Goal: Information Seeking & Learning: Get advice/opinions

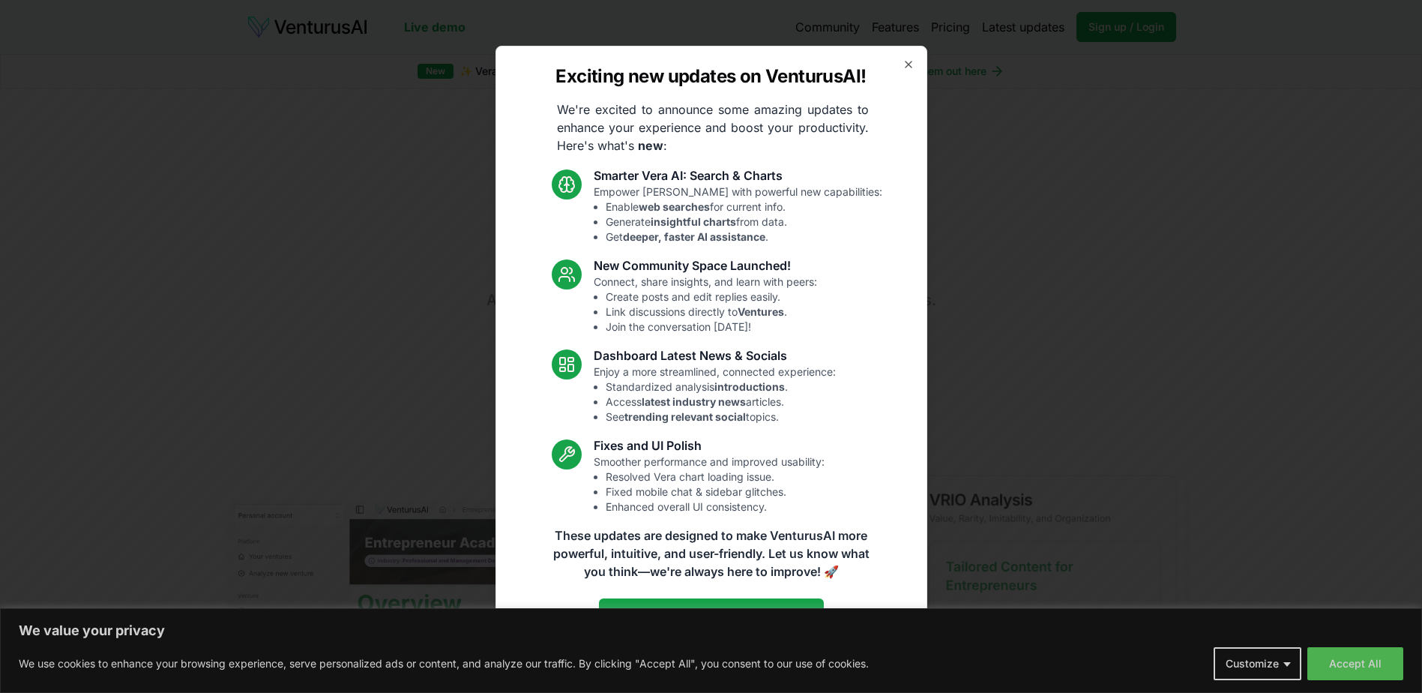
click at [915, 65] on div "Exciting new updates on VenturusAI! We're excited to announce some amazing upda…" at bounding box center [712, 346] width 432 height 601
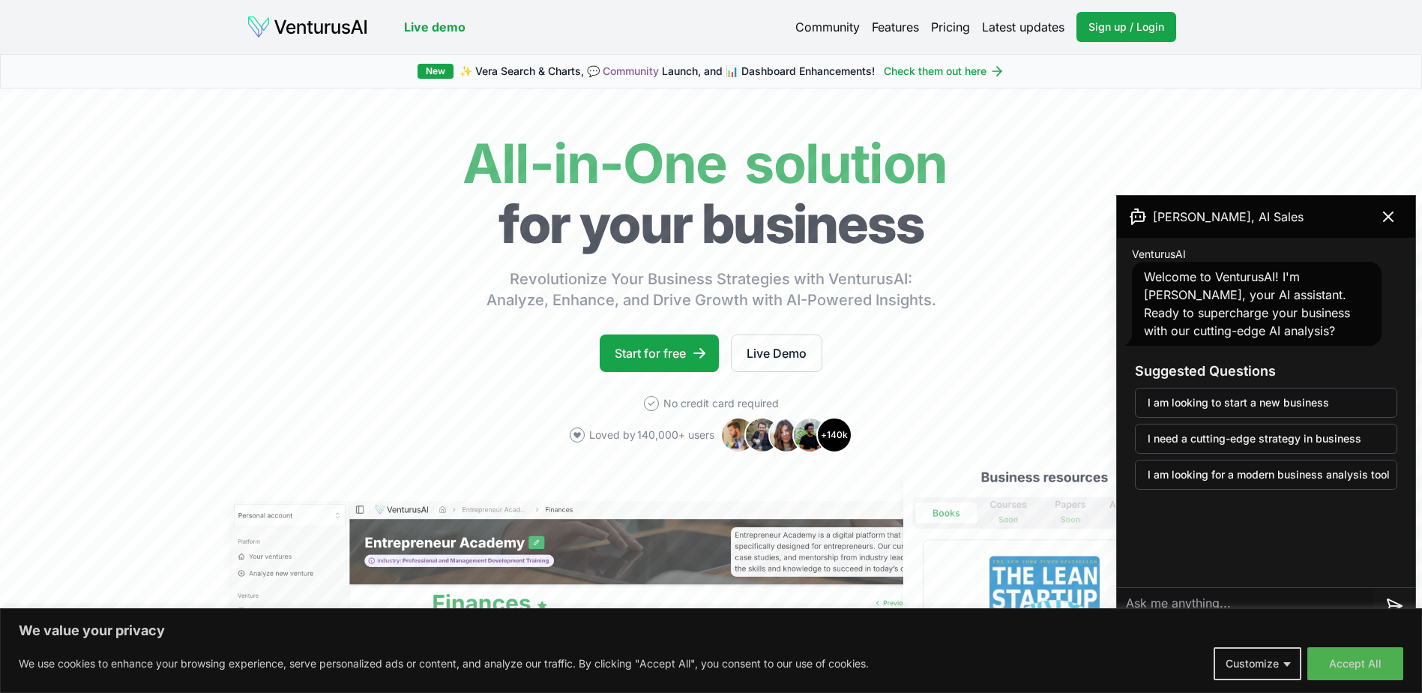
click at [948, 28] on link "Pricing" at bounding box center [950, 27] width 39 height 18
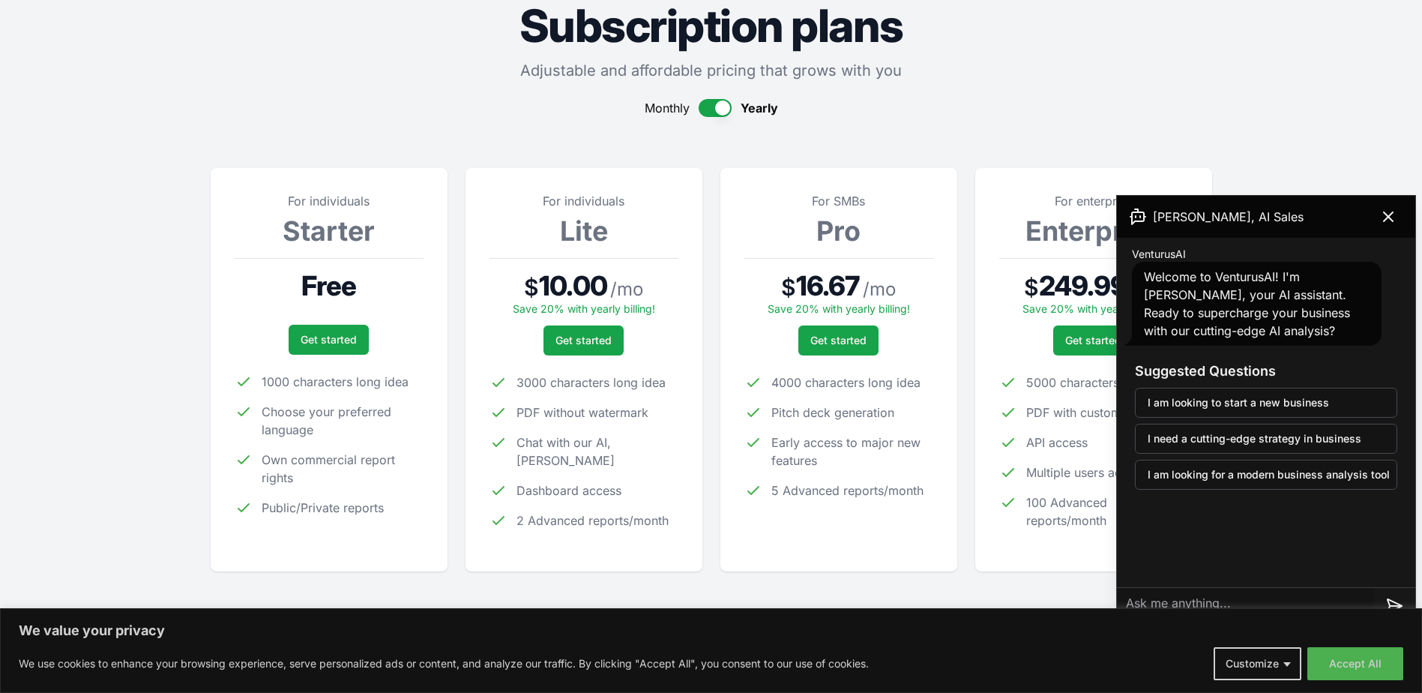
scroll to position [150, 0]
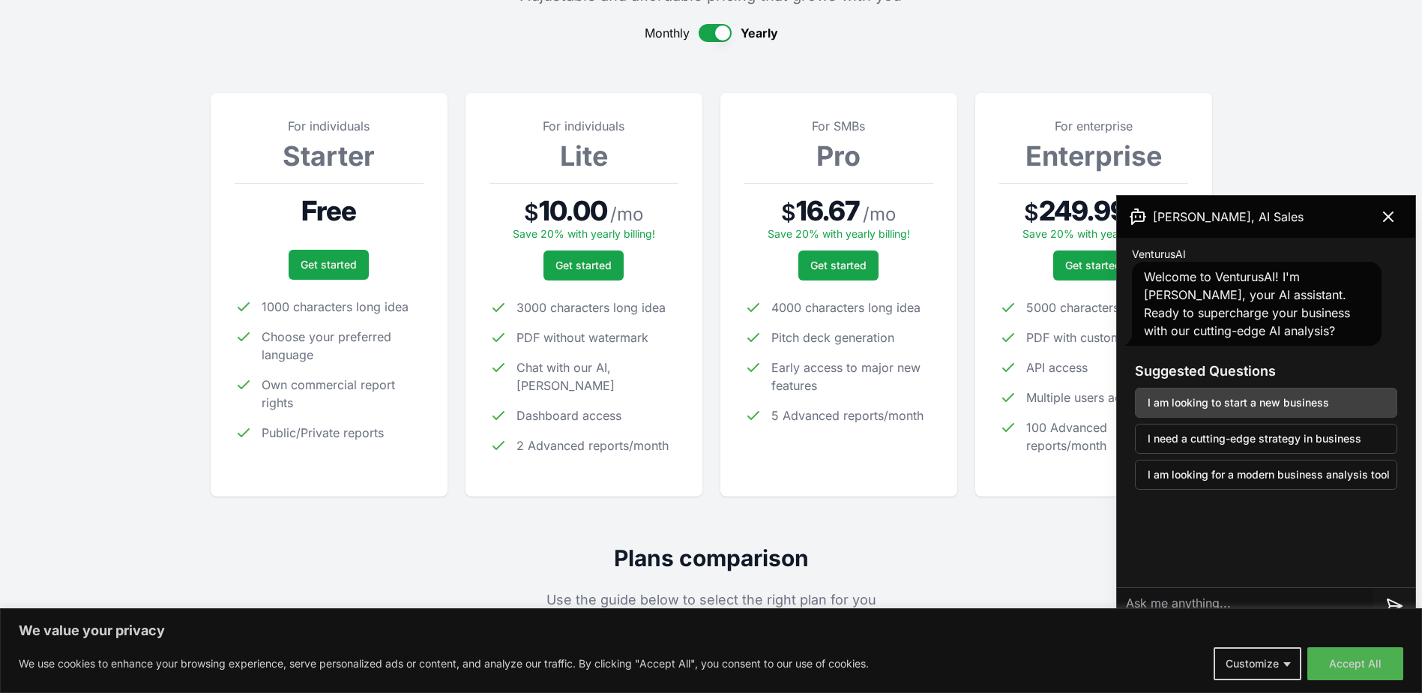
click at [1229, 406] on button "I am looking to start a new business" at bounding box center [1266, 403] width 262 height 30
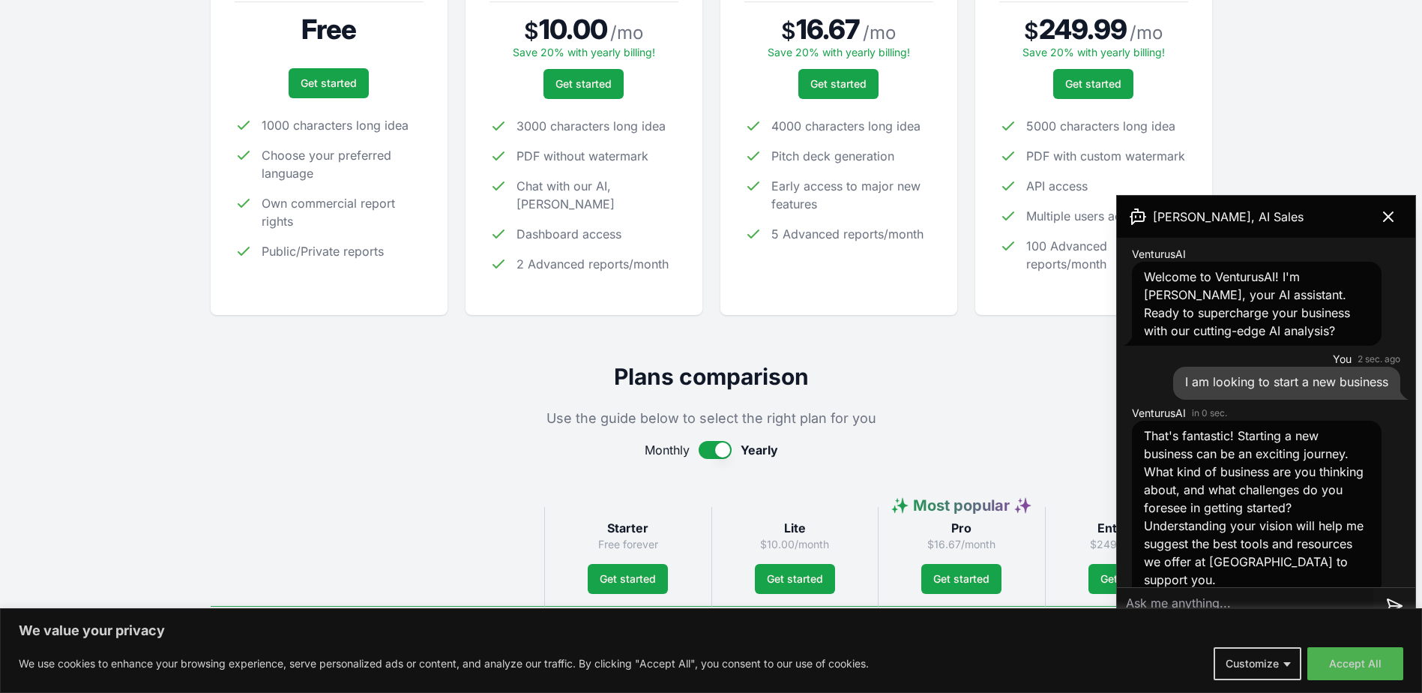
scroll to position [361, 0]
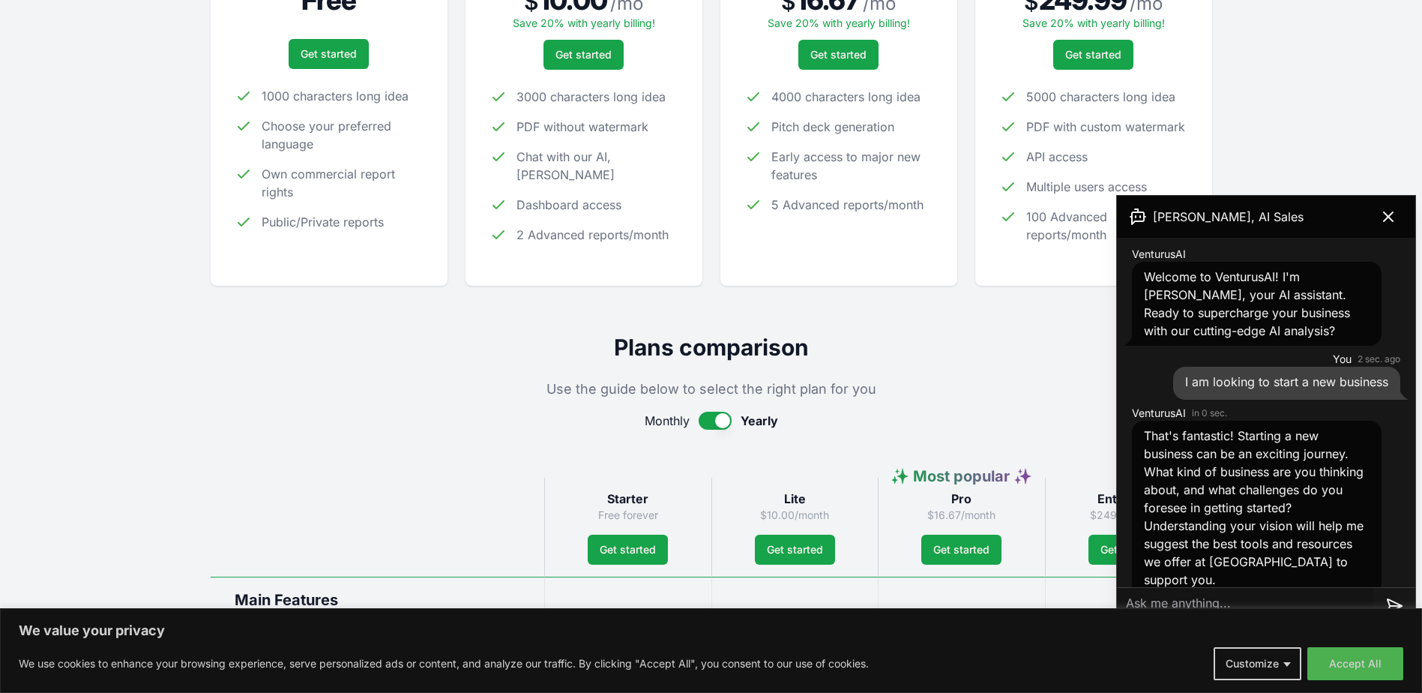
click at [1156, 597] on textarea at bounding box center [1245, 606] width 256 height 36
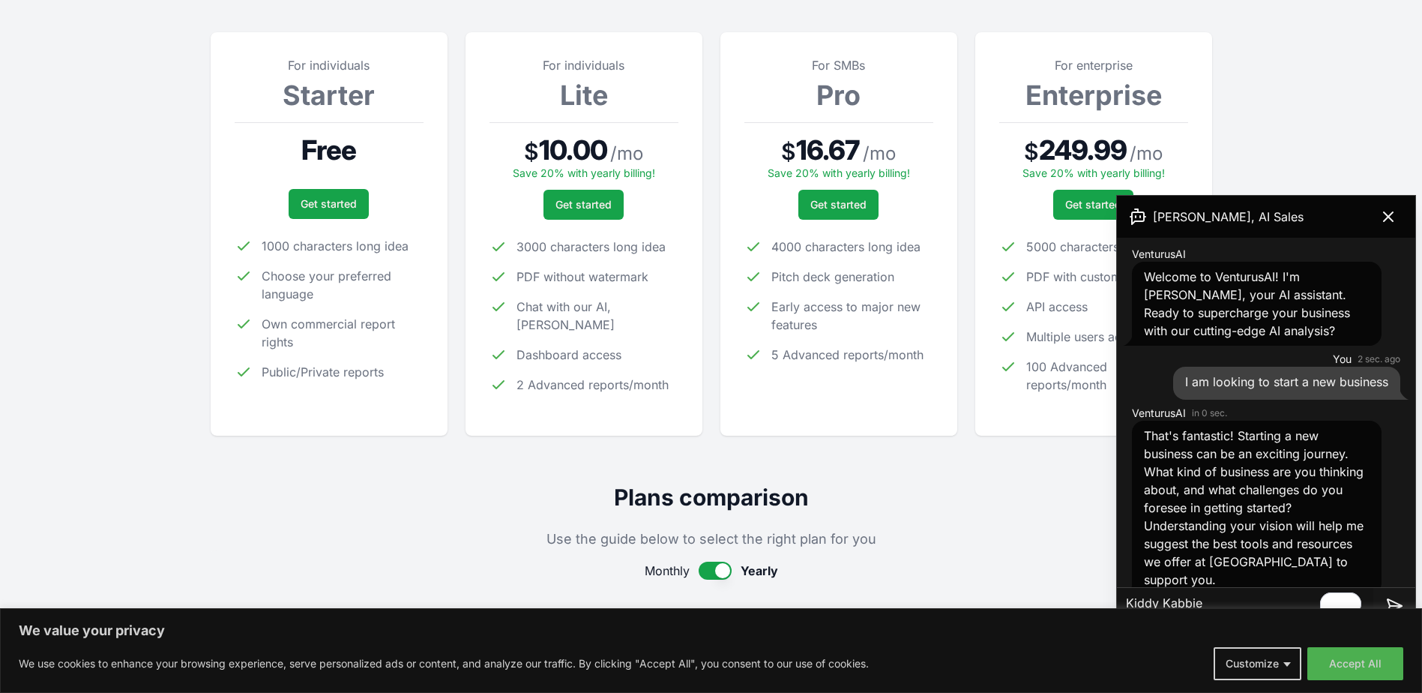
click at [1172, 599] on textarea "Kiddy Kabbie" at bounding box center [1245, 606] width 256 height 36
click at [1172, 599] on textarea "[PERSON_NAME]" at bounding box center [1245, 606] width 256 height 36
click at [1230, 598] on textarea "Kiddy Cabbie" at bounding box center [1245, 606] width 256 height 36
type textarea "Kiddy Cabbie transportation"
click at [1391, 598] on icon at bounding box center [1394, 606] width 18 height 18
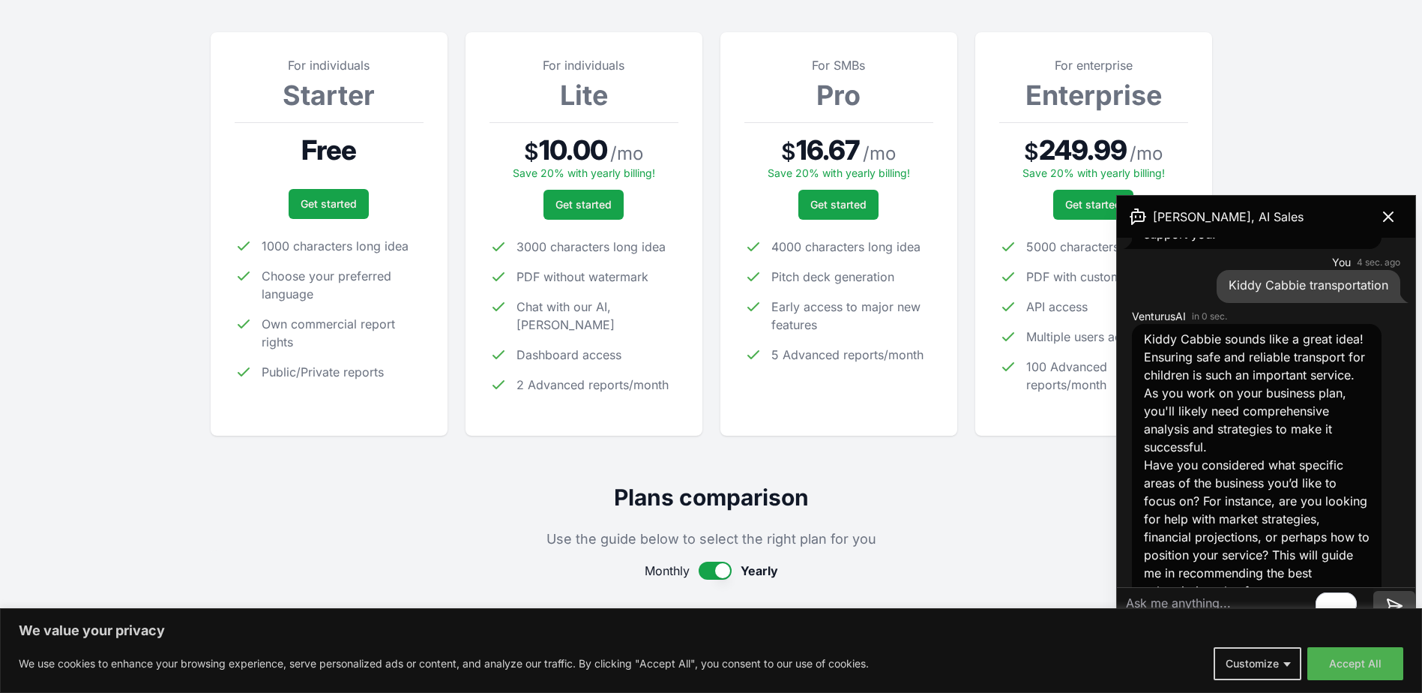
scroll to position [373, 0]
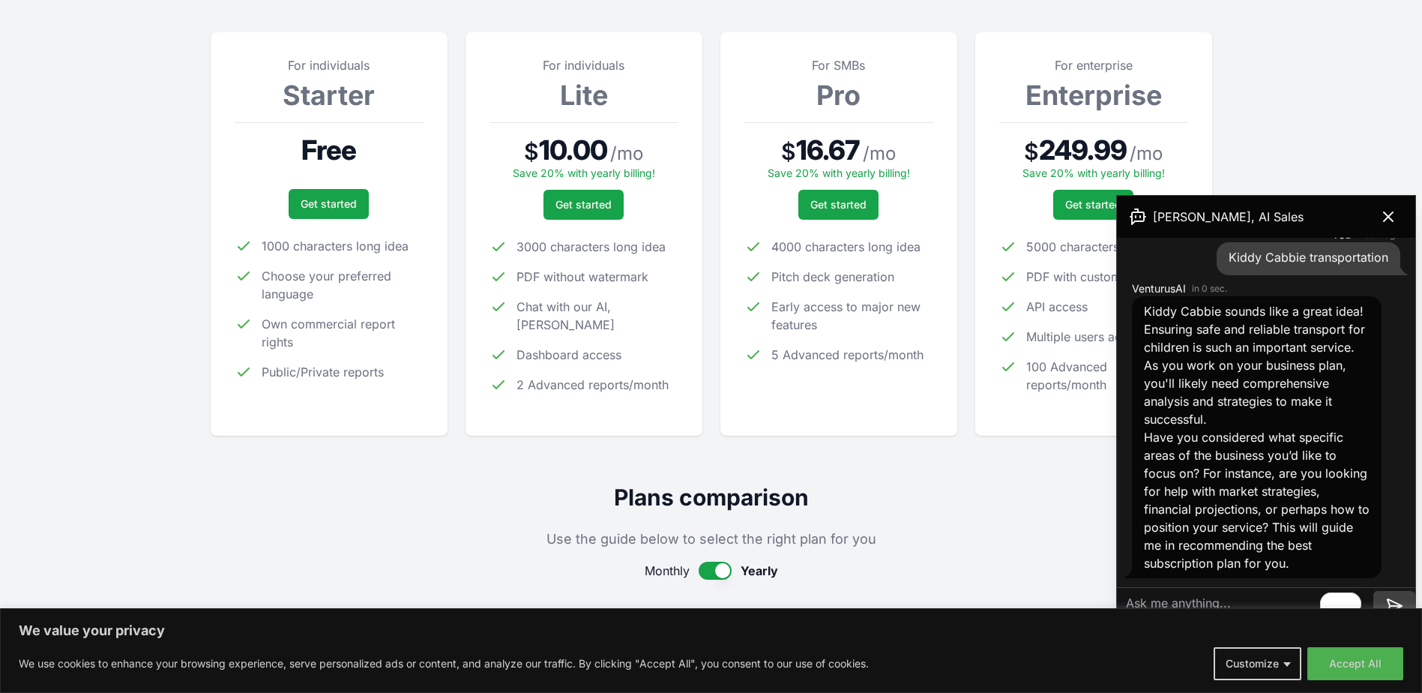
click at [1136, 604] on textarea "To enrich screen reader interactions, please activate Accessibility in Grammarl…" at bounding box center [1245, 606] width 256 height 36
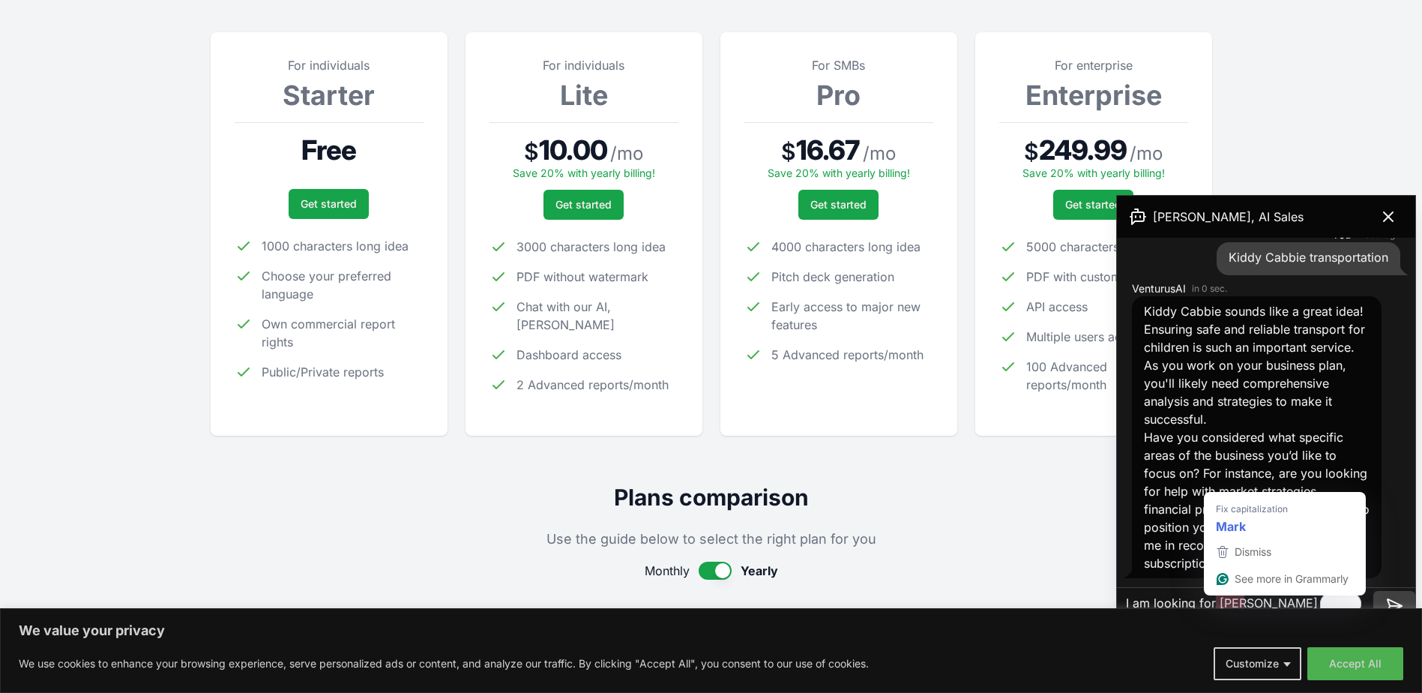
click at [1246, 597] on textarea "I am looking for [PERSON_NAME]" at bounding box center [1245, 606] width 256 height 36
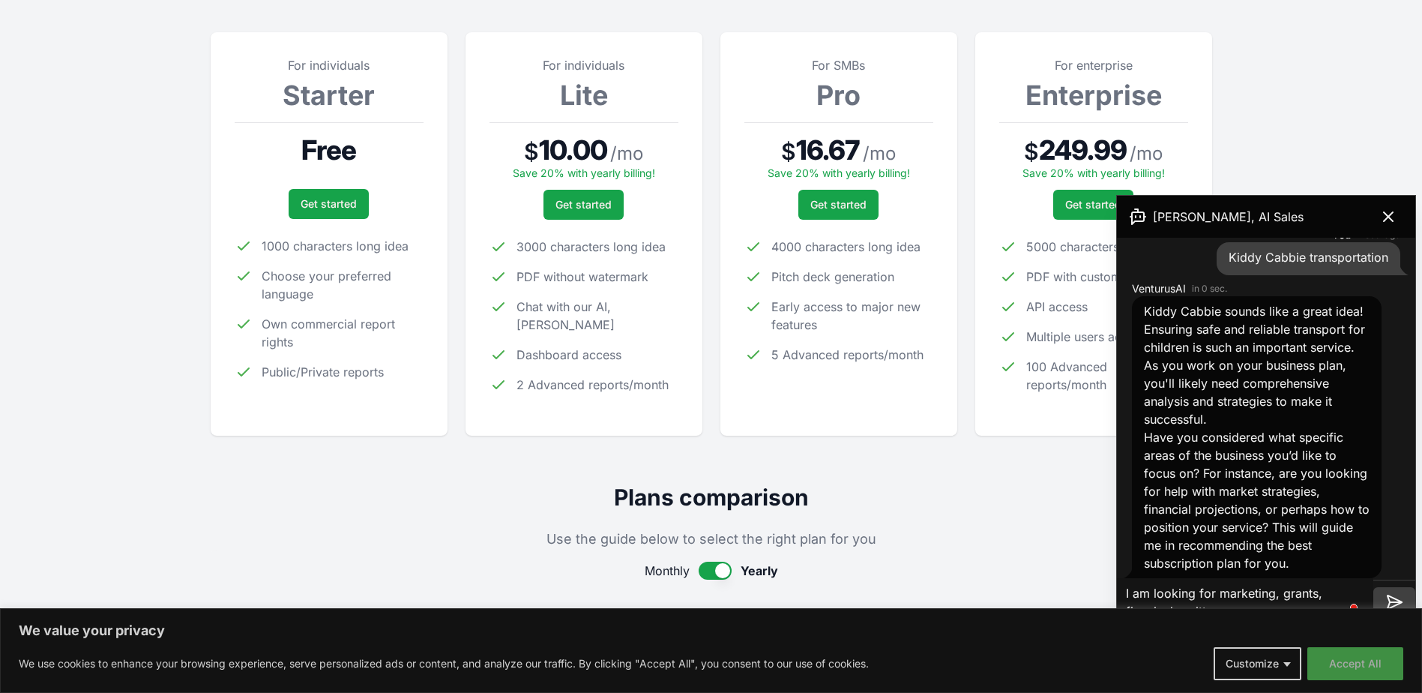
click at [1347, 662] on button "Accept All" at bounding box center [1355, 663] width 96 height 33
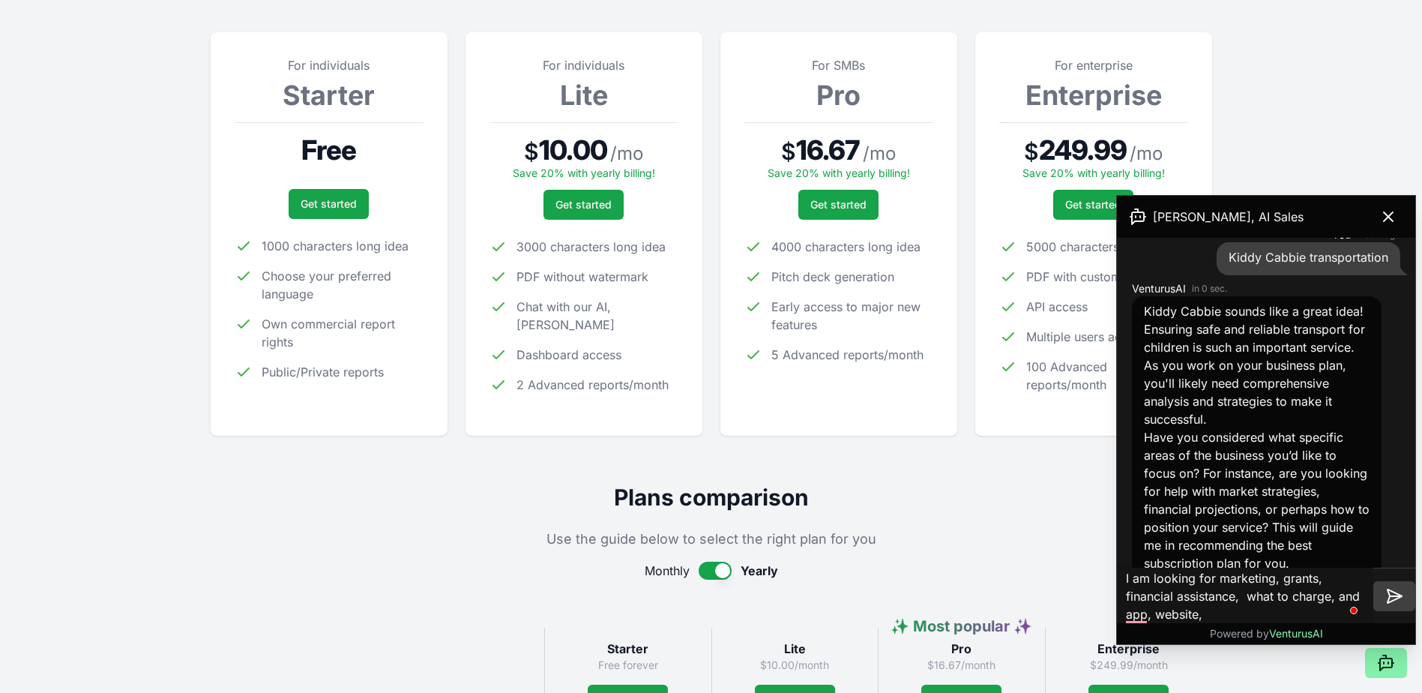
click at [1203, 611] on textarea "I am looking for marketing, grants, financial assistance, what to charge, and a…" at bounding box center [1245, 596] width 256 height 66
click at [1226, 479] on p "Have you considered what specific areas of the business you’d like to focus on?…" at bounding box center [1257, 500] width 226 height 144
drag, startPoint x: 1260, startPoint y: 607, endPoint x: 1245, endPoint y: 622, distance: 21.2
click at [1255, 612] on textarea "I am looking for marketing, grants, financial assistance, what to charge, and a…" at bounding box center [1245, 596] width 256 height 66
type textarea "I am looking for information on marketing, grants, financial assistance, and wh…"
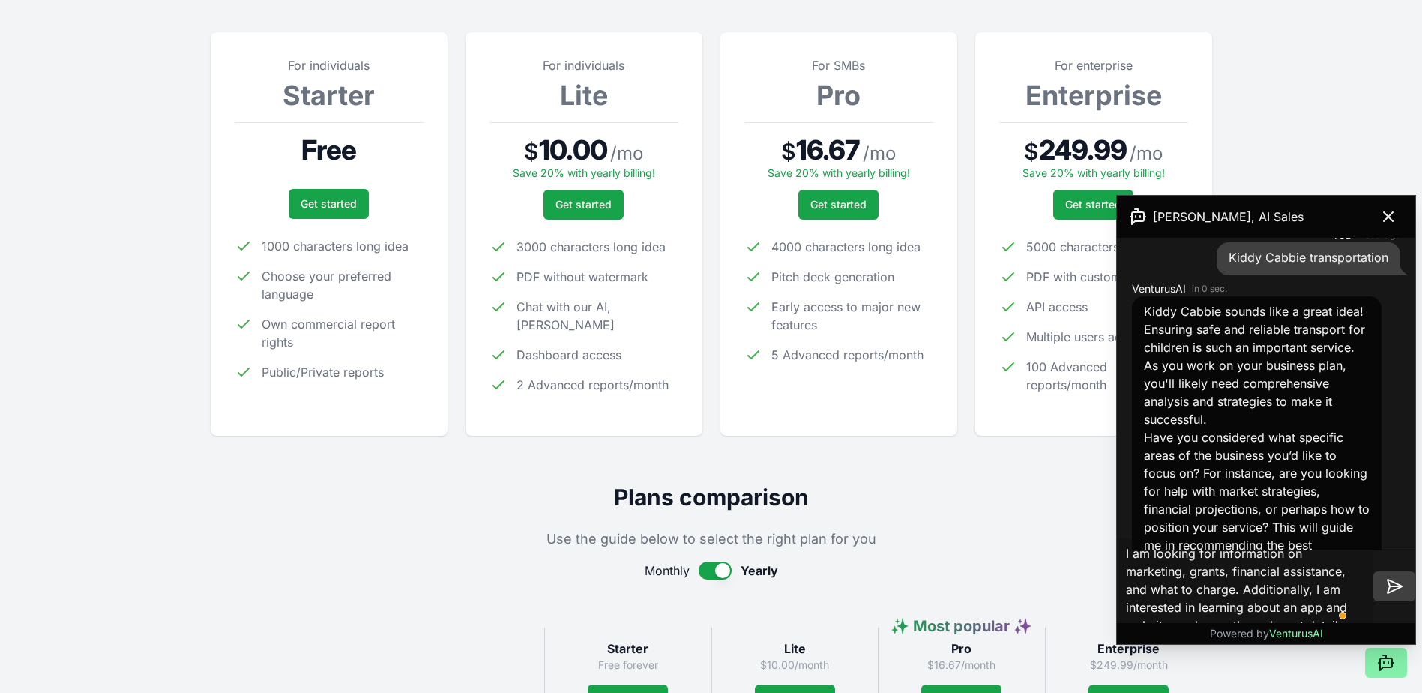
click at [1391, 585] on icon at bounding box center [1394, 586] width 18 height 18
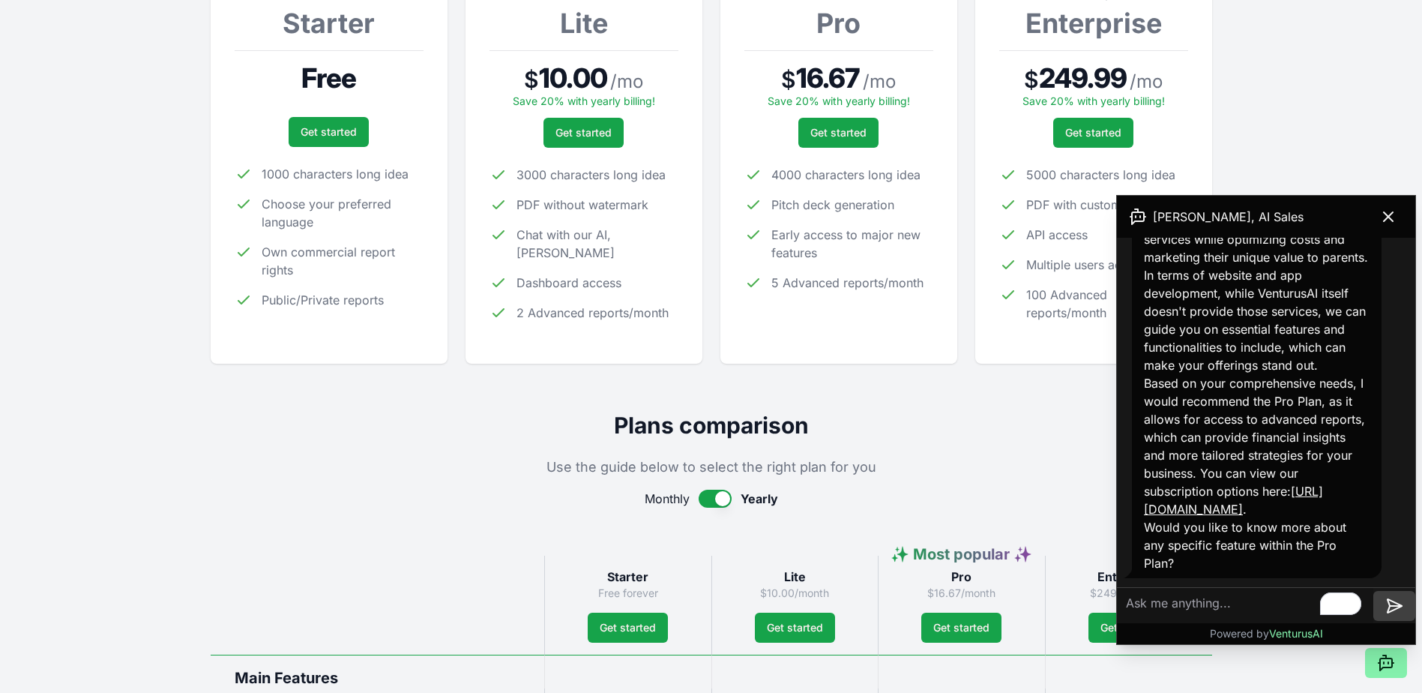
scroll to position [286, 0]
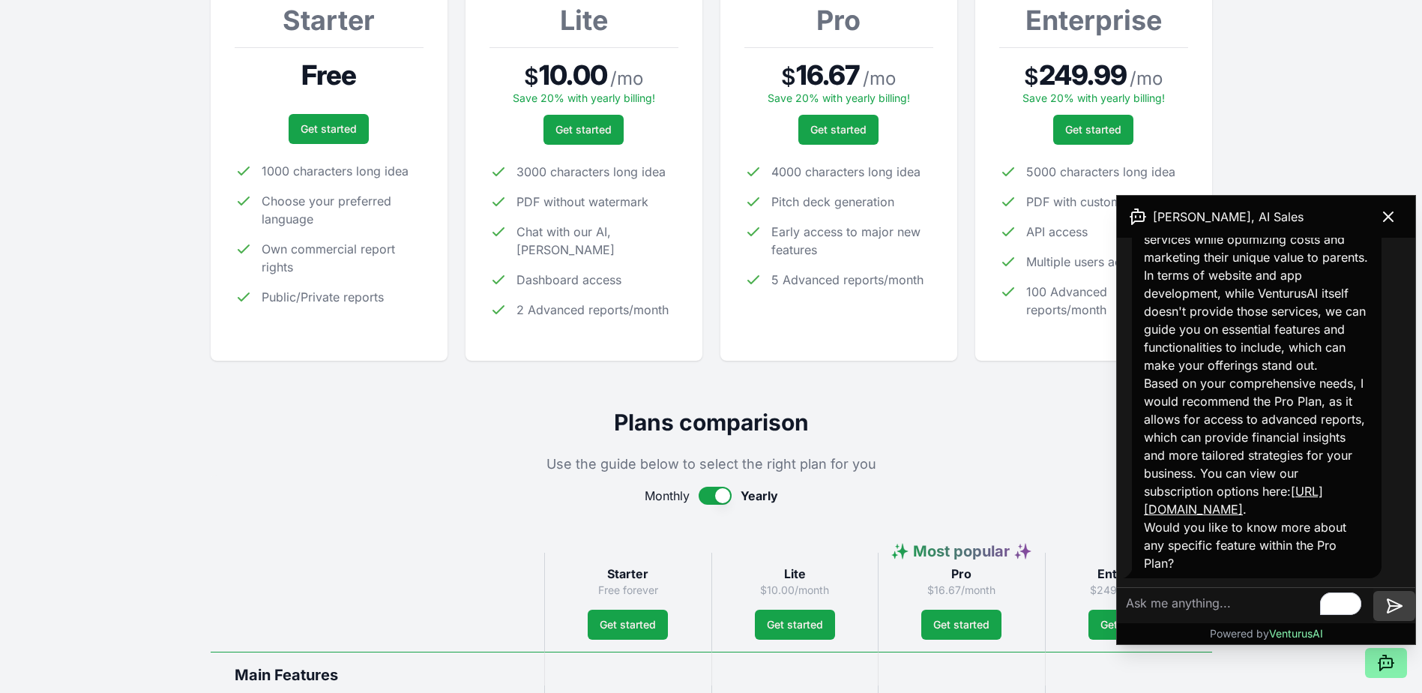
click at [1157, 609] on textarea "To enrich screen reader interactions, please activate Accessibility in Grammarl…" at bounding box center [1245, 606] width 256 height 36
type textarea "I"
type textarea "t"
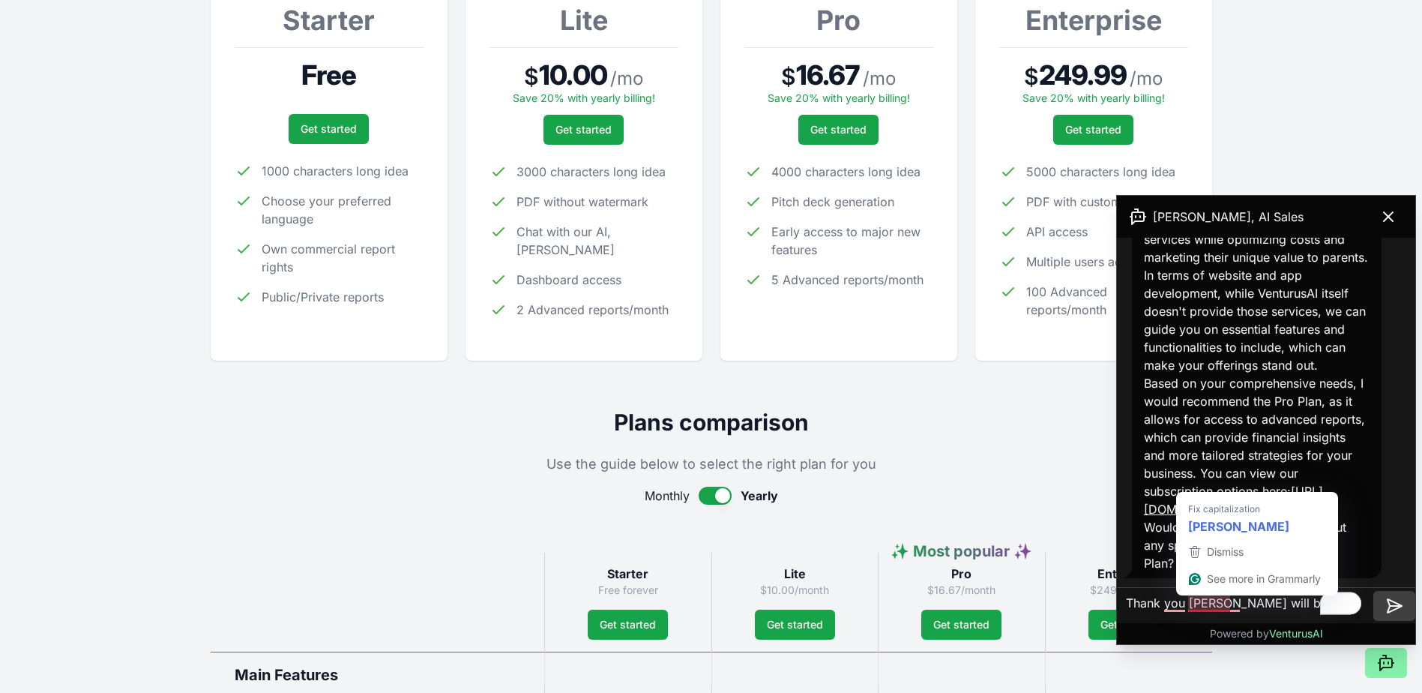
click at [1189, 607] on textarea "Thank you [PERSON_NAME] will be back" at bounding box center [1245, 606] width 256 height 36
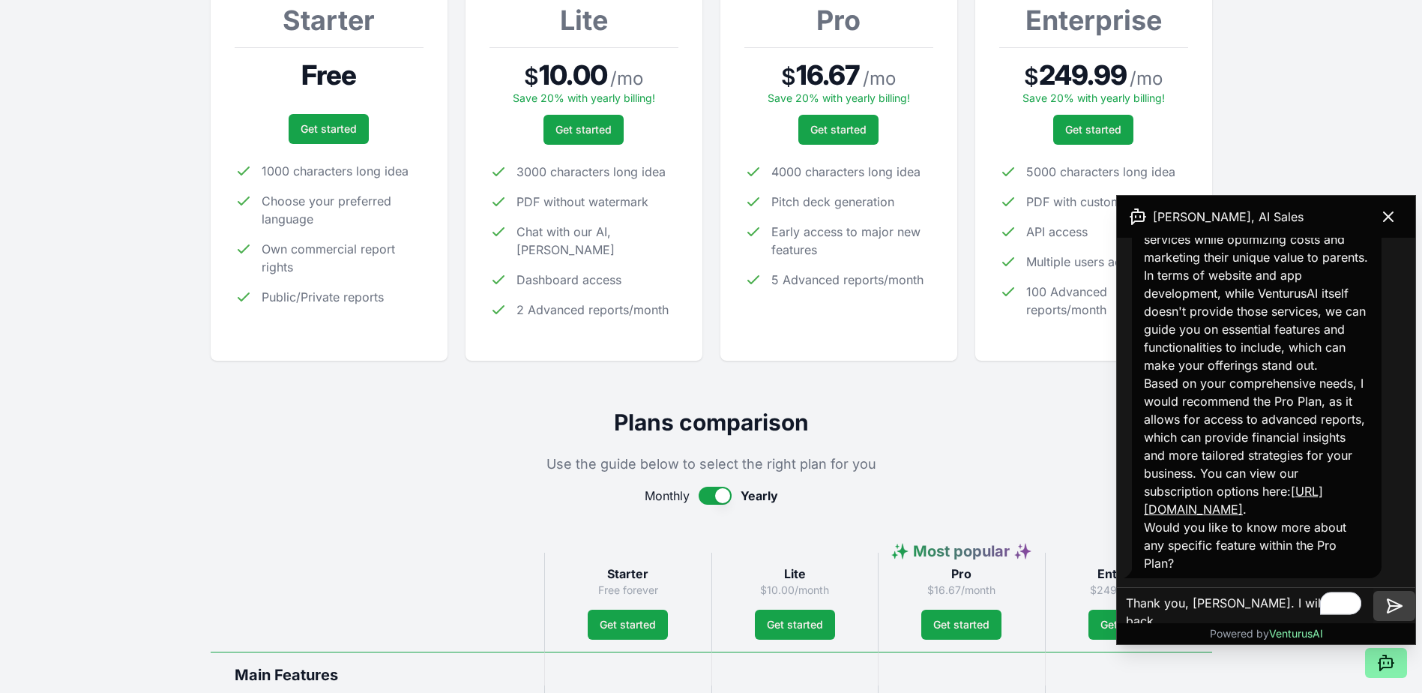
type textarea "Thank you, [PERSON_NAME]. I will be back"
click at [1388, 602] on icon at bounding box center [1395, 604] width 14 height 13
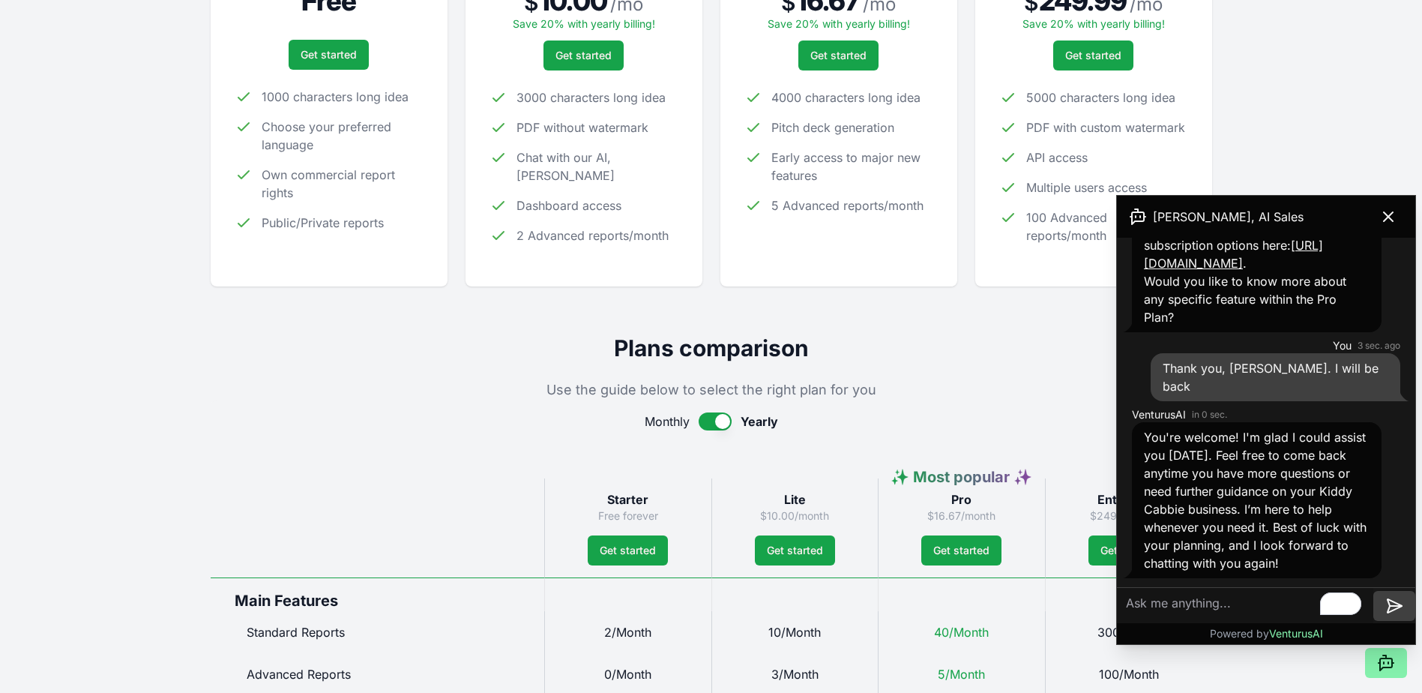
scroll to position [361, 0]
click at [1389, 217] on icon at bounding box center [1388, 216] width 9 height 9
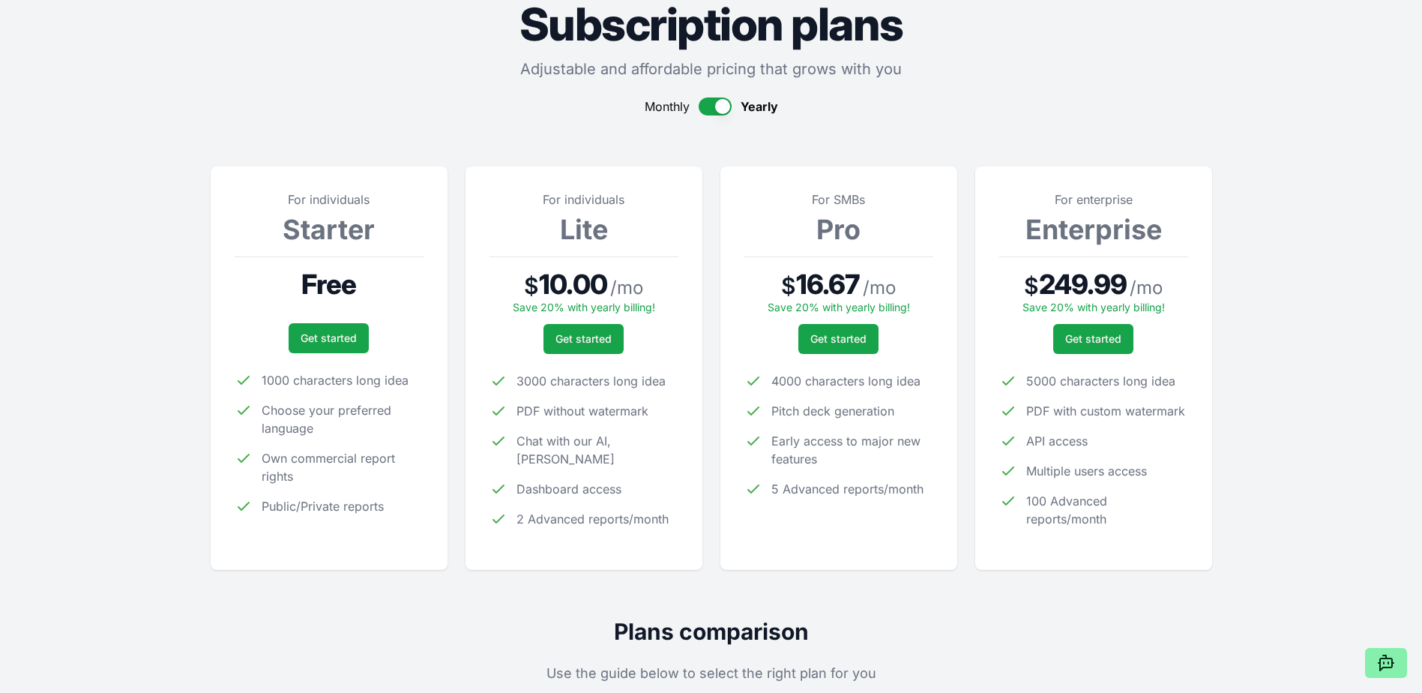
scroll to position [0, 0]
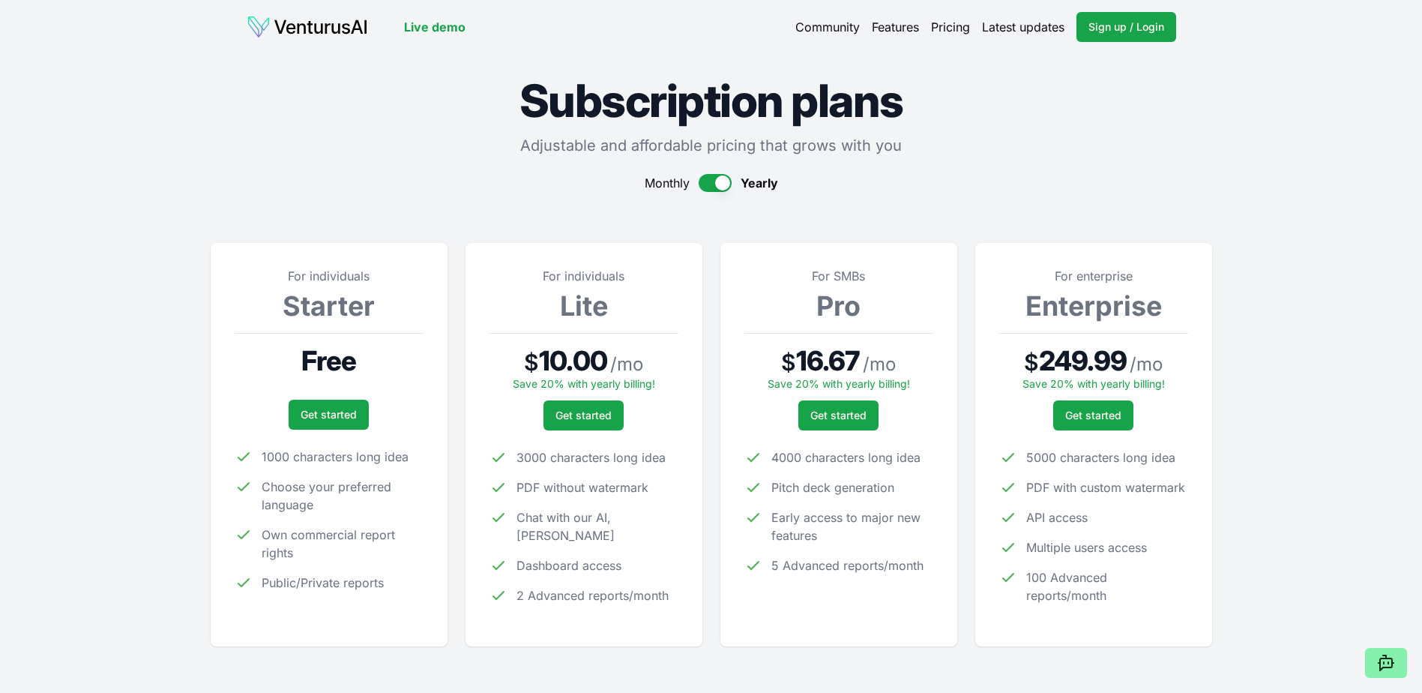
click at [320, 28] on img at bounding box center [307, 27] width 121 height 24
